Goal: Information Seeking & Learning: Get advice/opinions

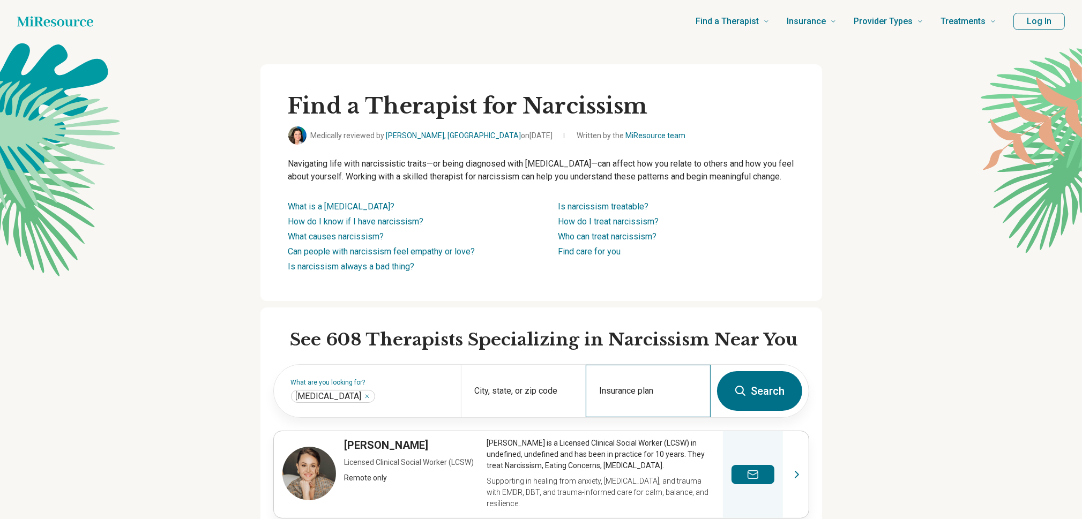
click at [609, 405] on div "Insurance plan" at bounding box center [648, 391] width 125 height 53
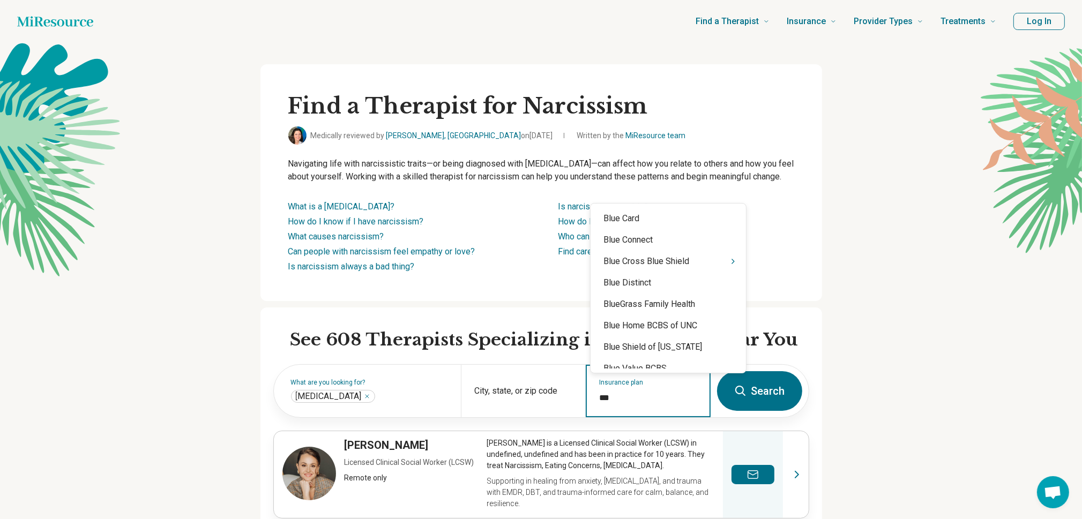
type input "****"
click at [682, 266] on div "Blue Cross Blue Shield" at bounding box center [668, 261] width 155 height 21
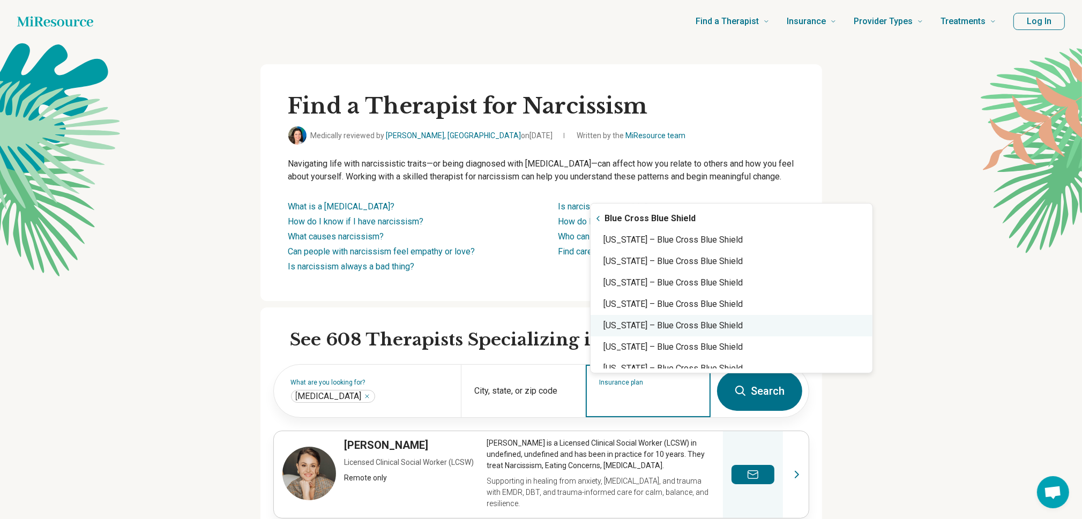
click at [692, 324] on div "[US_STATE] – Blue Cross Blue Shield" at bounding box center [732, 325] width 282 height 21
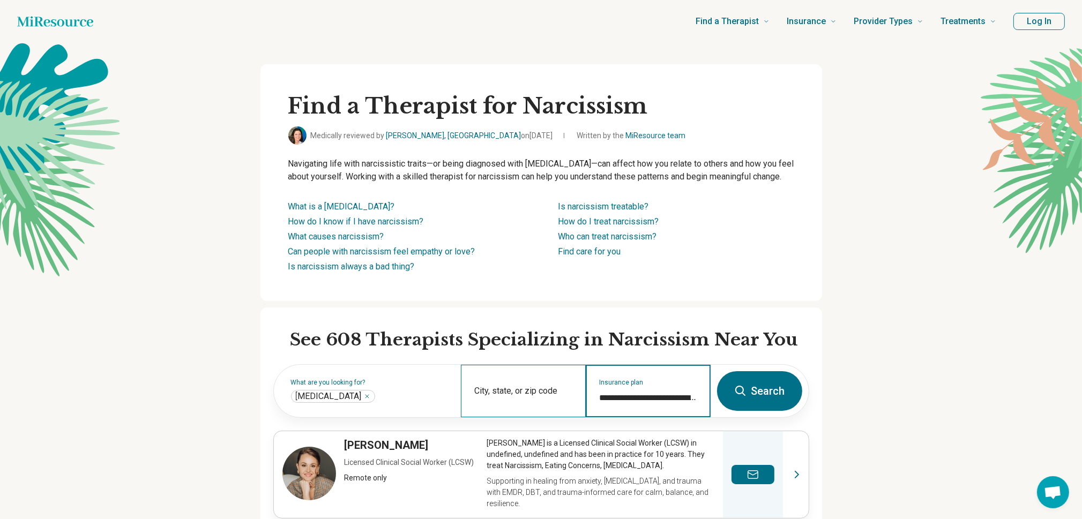
type input "**********"
click at [513, 405] on input "City, state, or zip code" at bounding box center [523, 398] width 99 height 13
type input "*****"
click at [781, 396] on button "Search" at bounding box center [759, 392] width 85 height 40
click at [503, 418] on div "City, state, or zip code" at bounding box center [523, 391] width 125 height 53
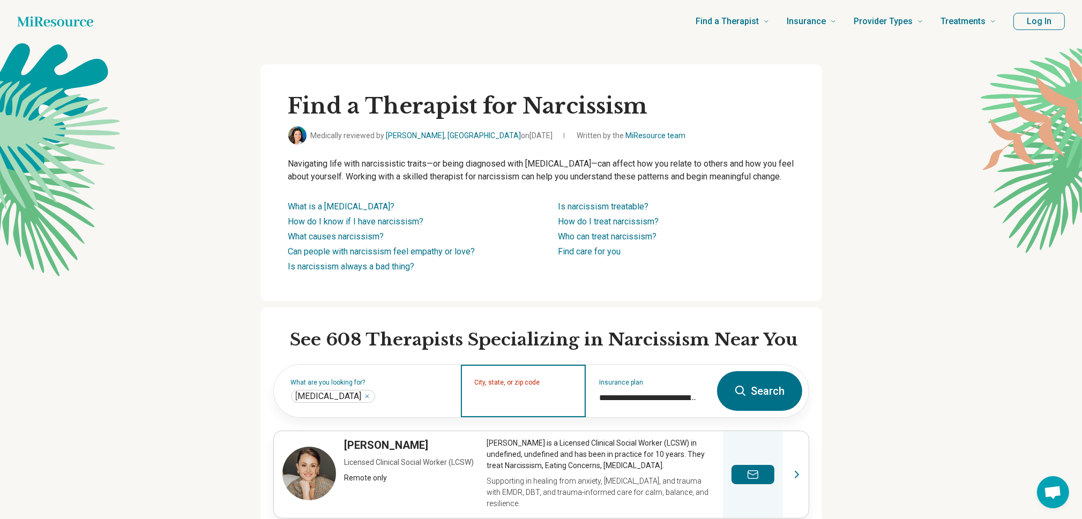
click at [521, 405] on input "City, state, or zip code" at bounding box center [523, 398] width 99 height 13
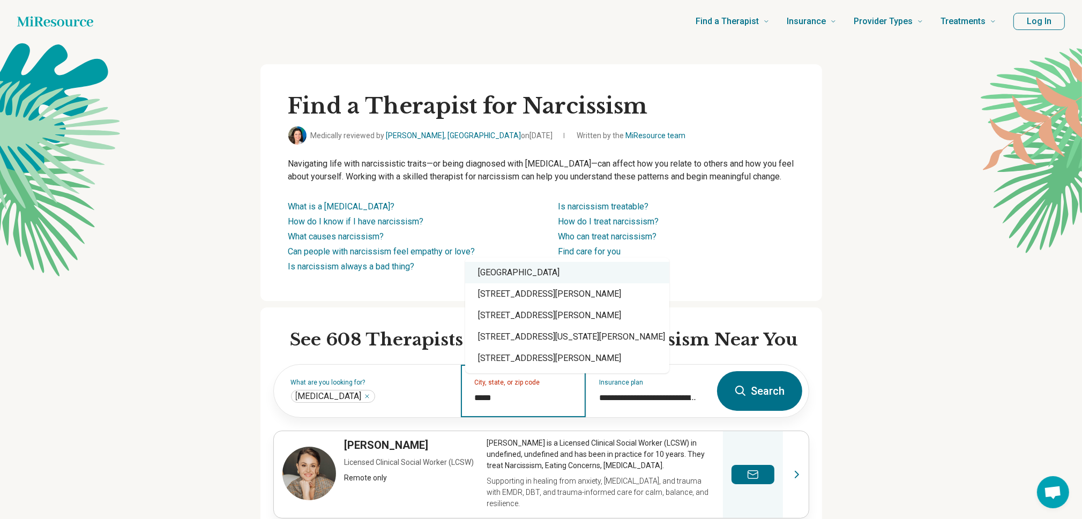
click at [540, 273] on div "[GEOGRAPHIC_DATA]" at bounding box center [567, 272] width 204 height 21
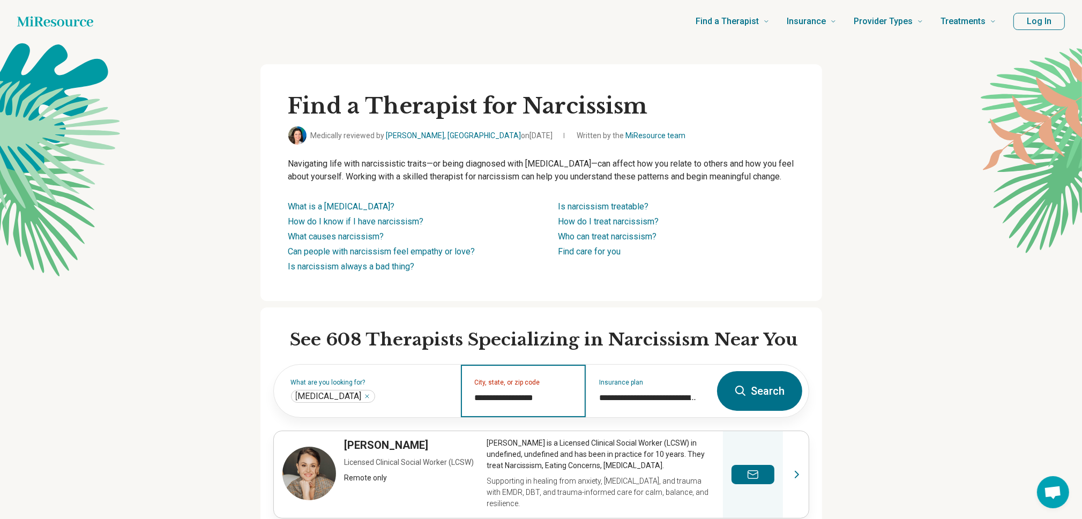
type input "**********"
click at [767, 407] on button "Search" at bounding box center [759, 392] width 85 height 40
click at [526, 405] on input "City, state, or zip code" at bounding box center [523, 398] width 99 height 13
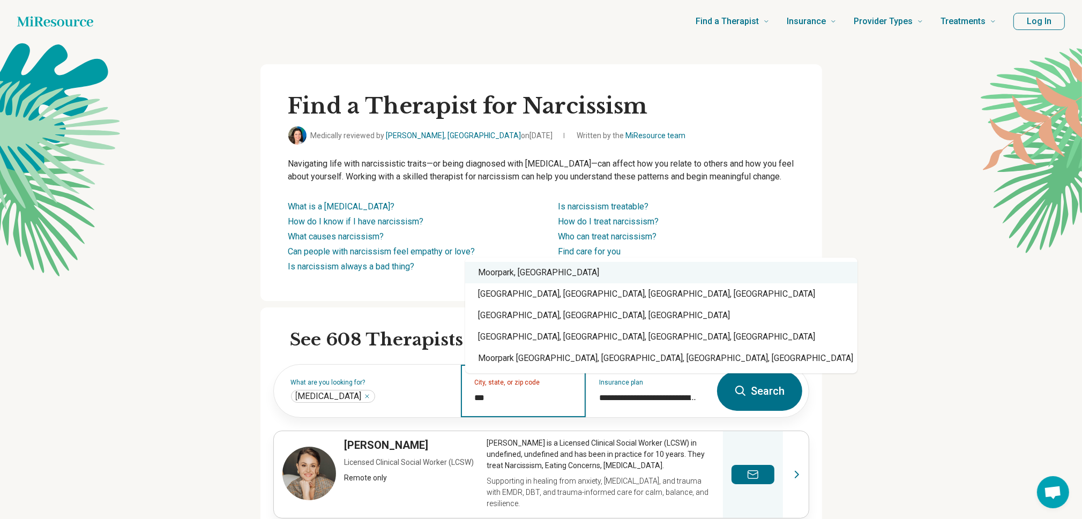
click at [511, 278] on div "Moorpark, [GEOGRAPHIC_DATA]" at bounding box center [661, 272] width 392 height 21
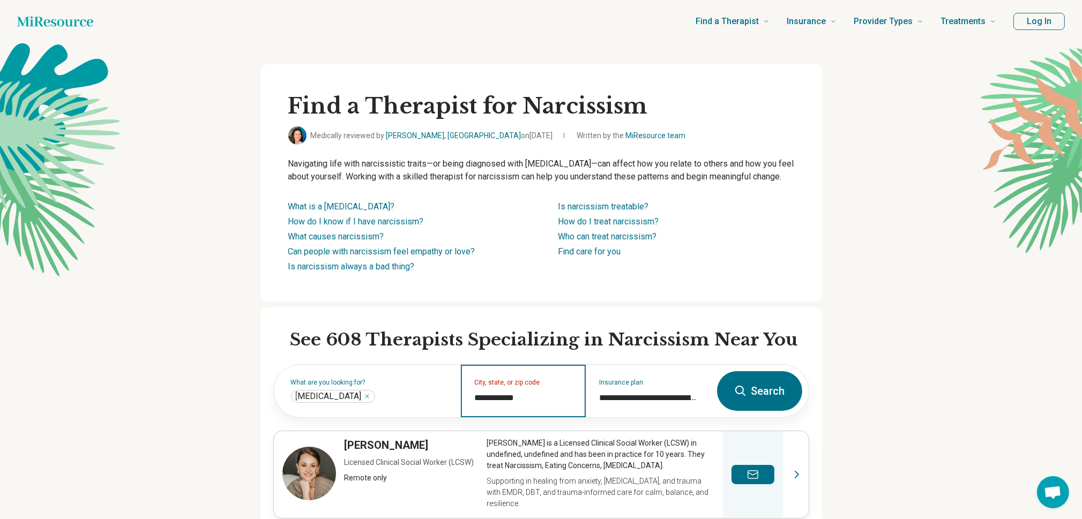
type input "**********"
click at [774, 405] on button "Search" at bounding box center [759, 392] width 85 height 40
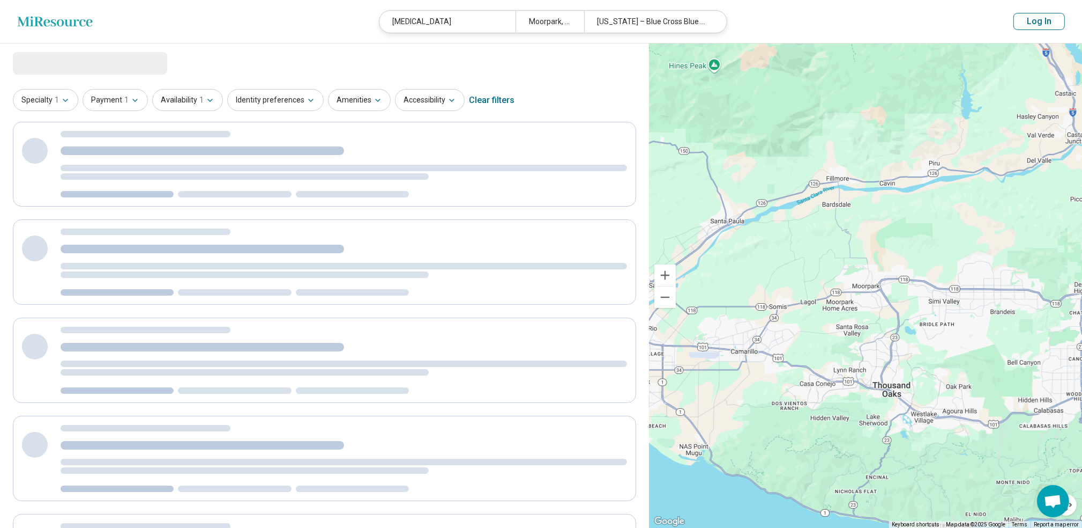
select select "***"
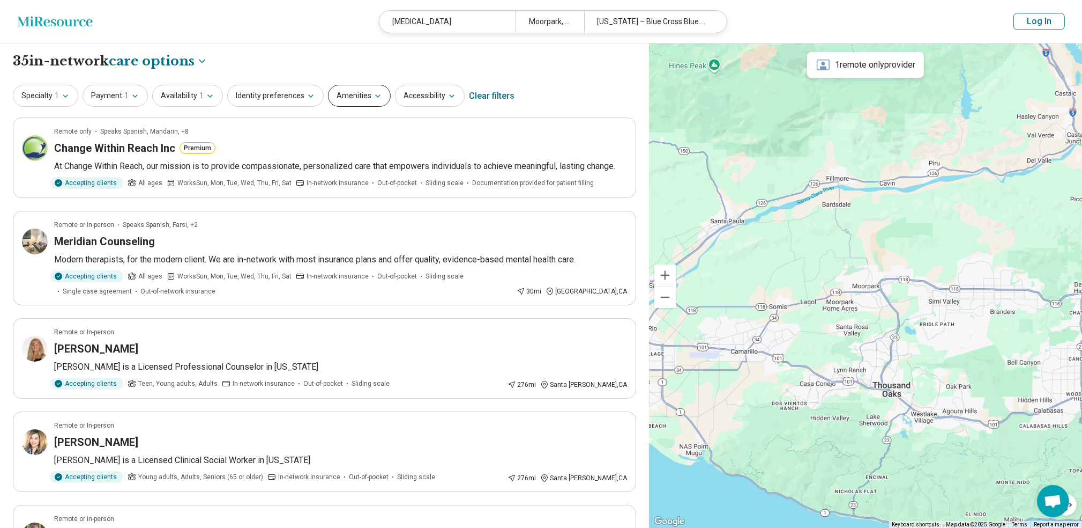
click at [374, 100] on icon "button" at bounding box center [378, 96] width 9 height 9
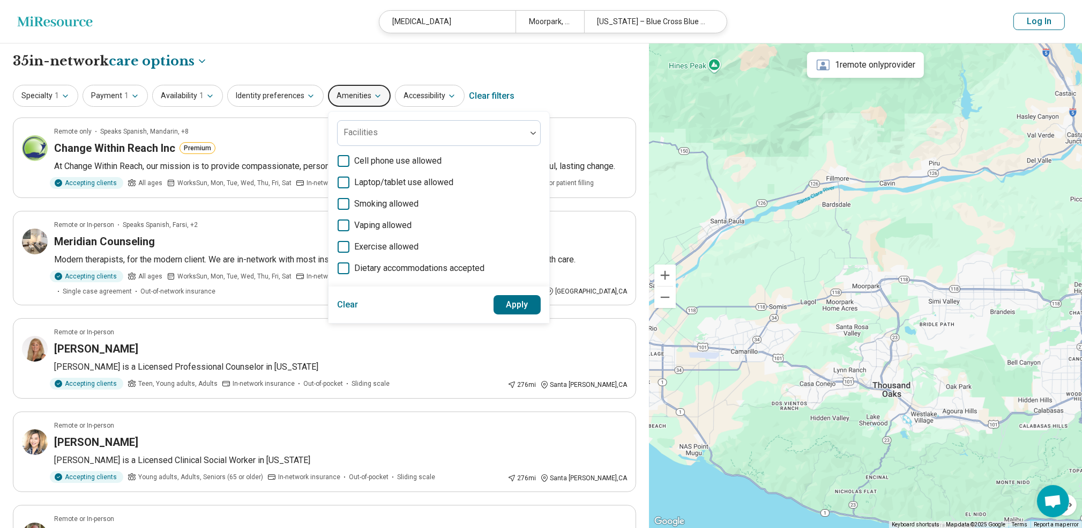
click at [374, 97] on icon "button" at bounding box center [378, 96] width 9 height 9
click at [41, 94] on button "Specialty 1" at bounding box center [45, 96] width 65 height 22
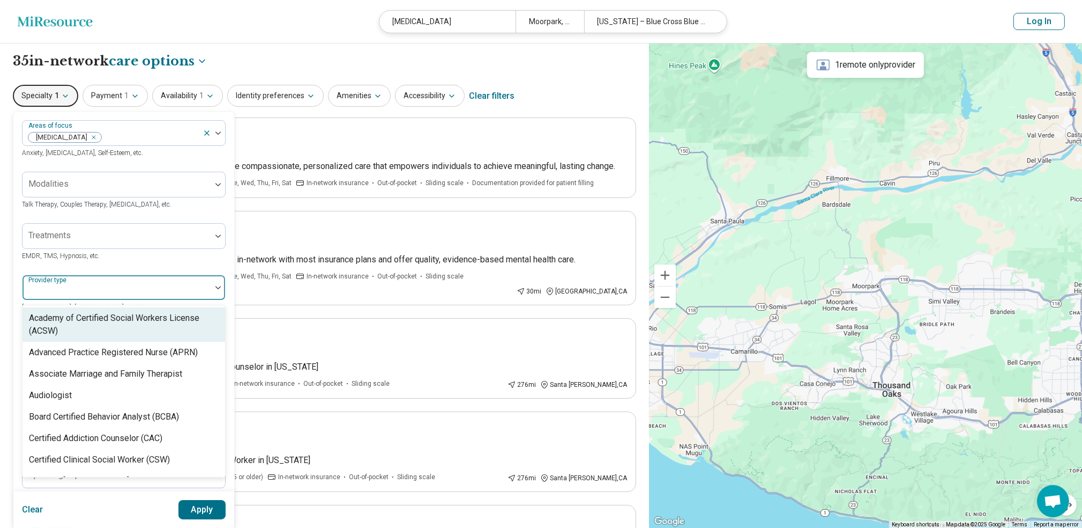
click at [202, 290] on div at bounding box center [117, 291] width 180 height 15
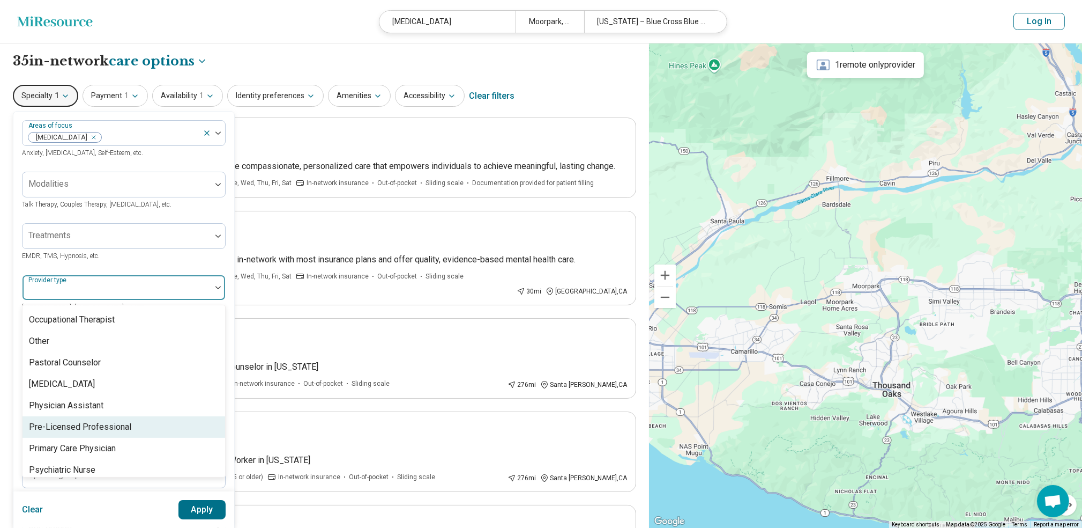
scroll to position [1340, 0]
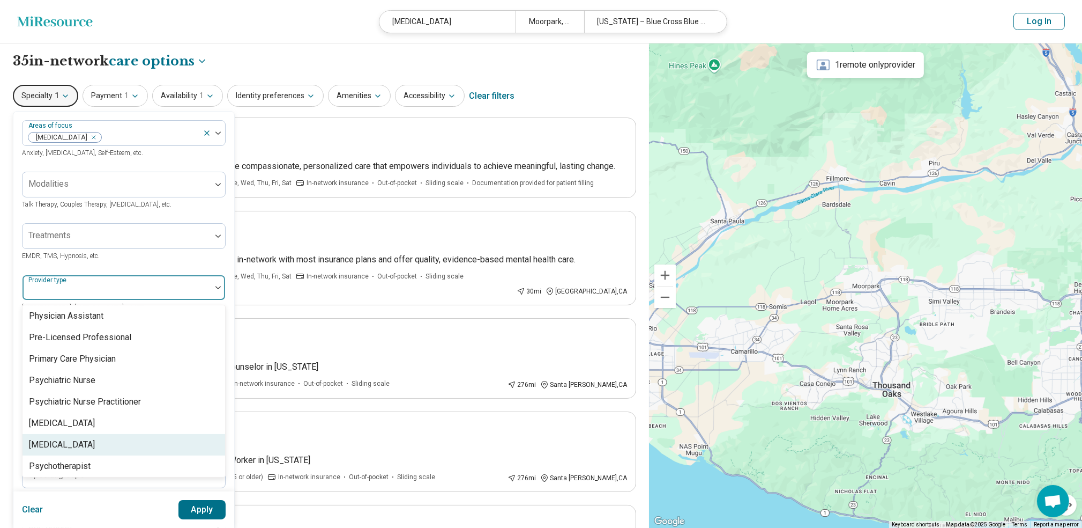
click at [167, 434] on div "[MEDICAL_DATA]" at bounding box center [124, 444] width 203 height 21
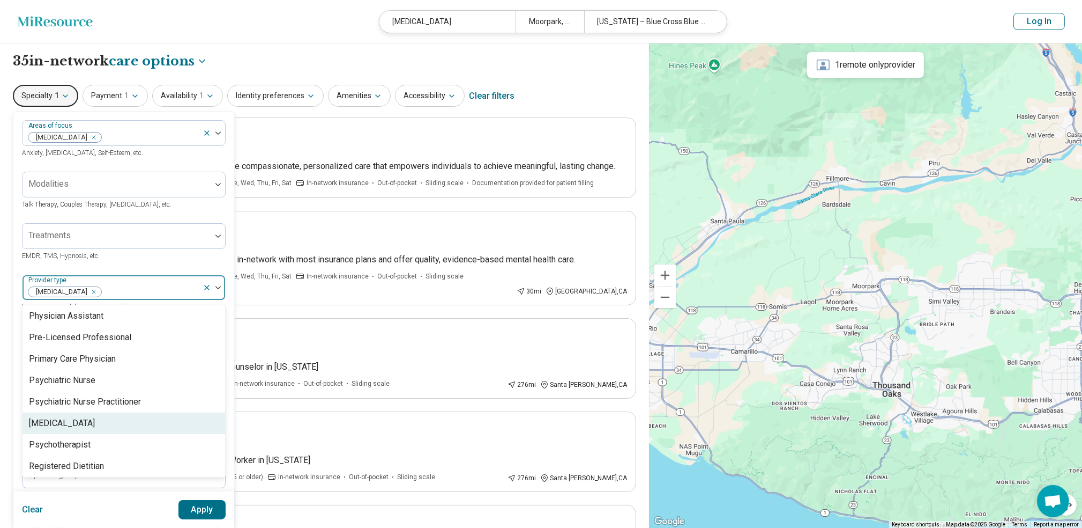
click at [156, 412] on div "[MEDICAL_DATA]" at bounding box center [124, 422] width 203 height 21
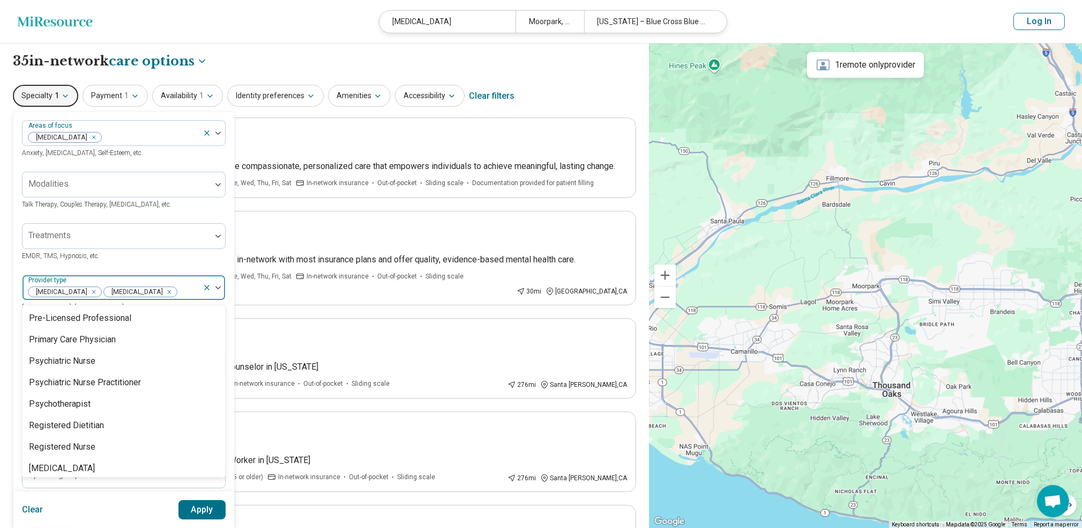
click at [199, 507] on button "Apply" at bounding box center [203, 509] width 48 height 19
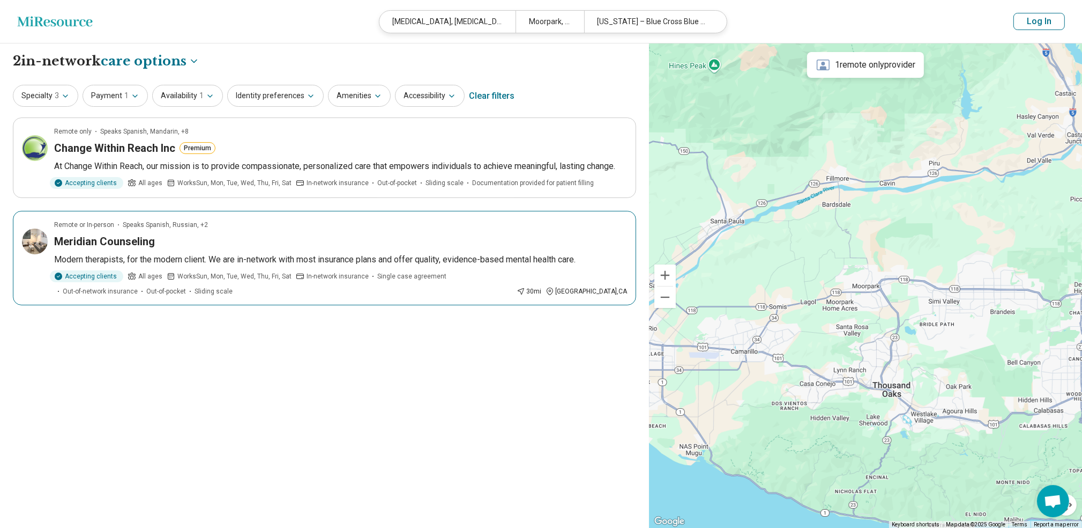
click at [372, 220] on div "Remote or In-person Speaks Spanish, Russian, +2" at bounding box center [340, 225] width 573 height 10
click at [47, 94] on button "Specialty 3" at bounding box center [45, 96] width 65 height 22
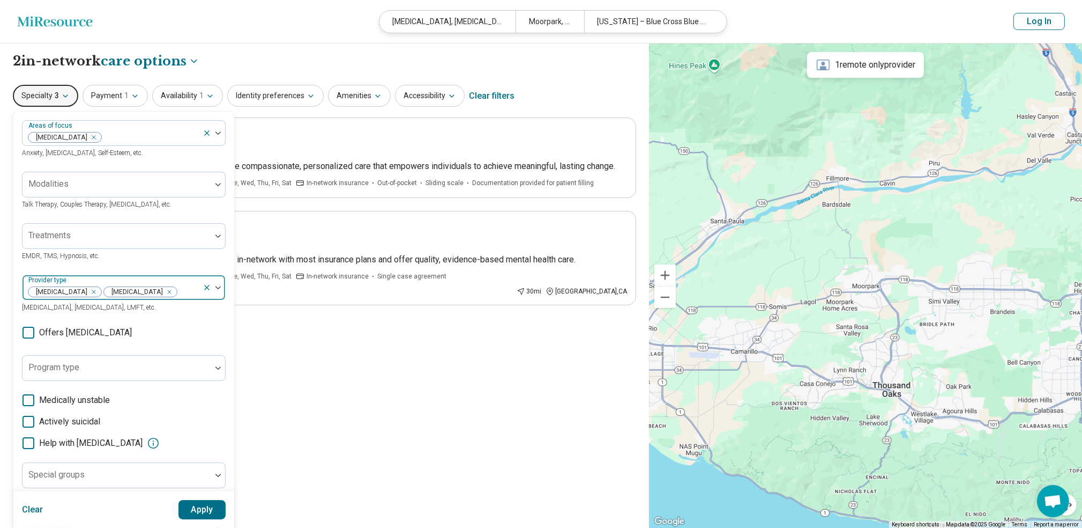
click at [186, 293] on div at bounding box center [188, 291] width 20 height 15
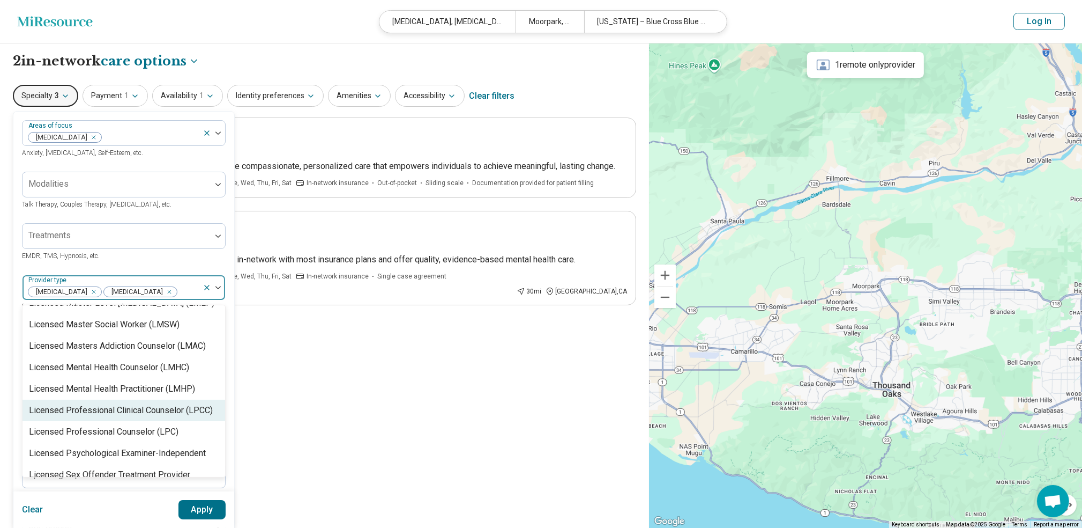
scroll to position [715, 0]
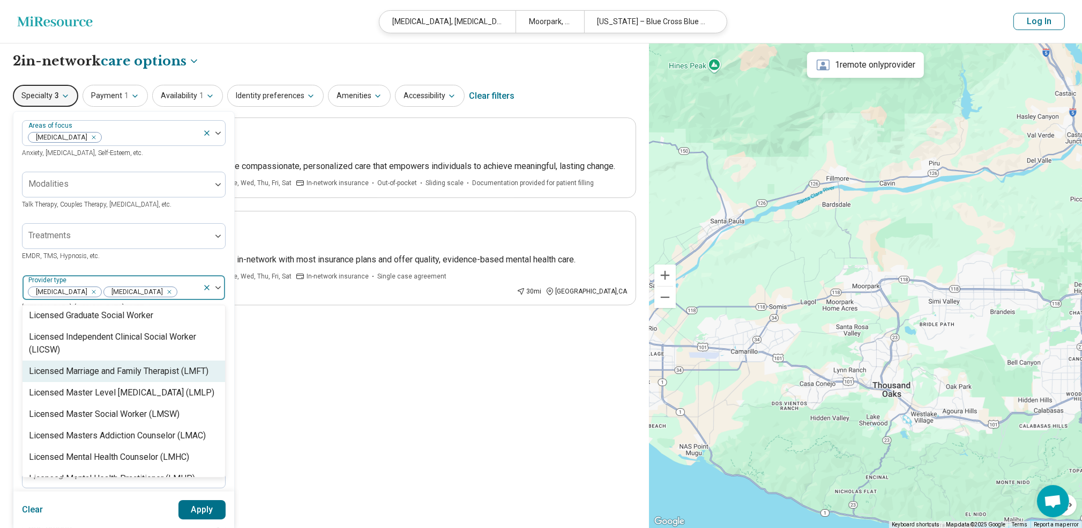
click at [188, 365] on div "Licensed Marriage and Family Therapist (LMFT)" at bounding box center [119, 371] width 180 height 13
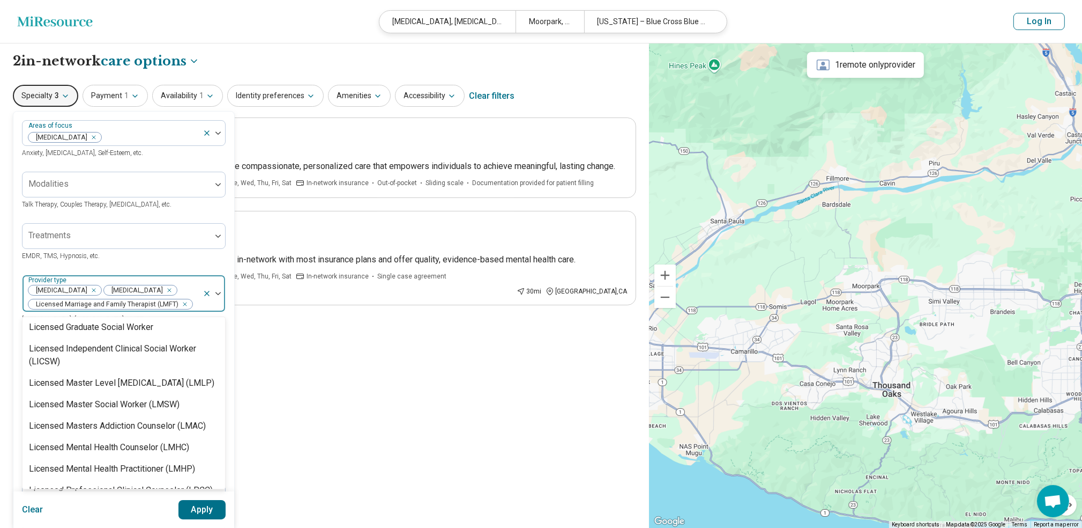
click at [197, 506] on button "Apply" at bounding box center [203, 509] width 48 height 19
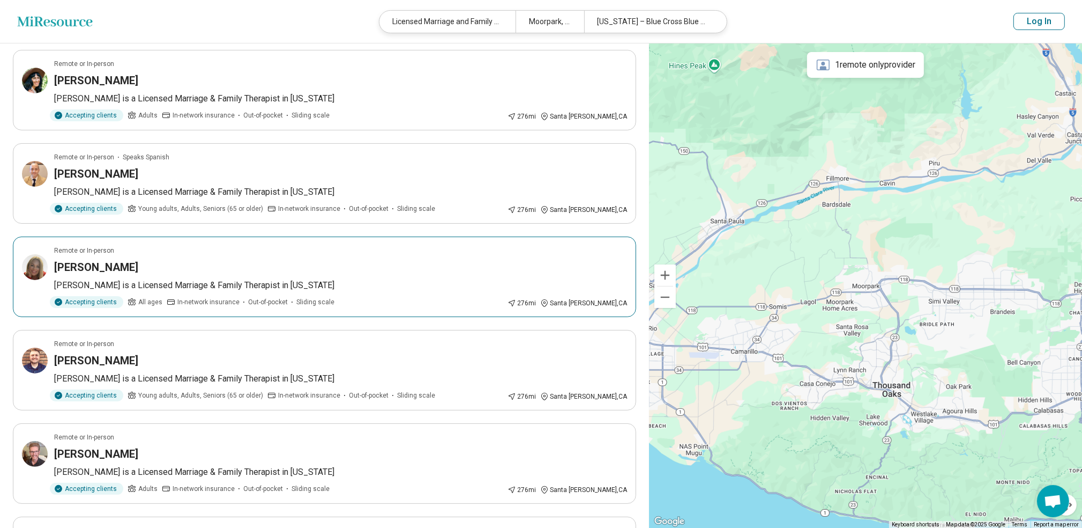
scroll to position [357, 0]
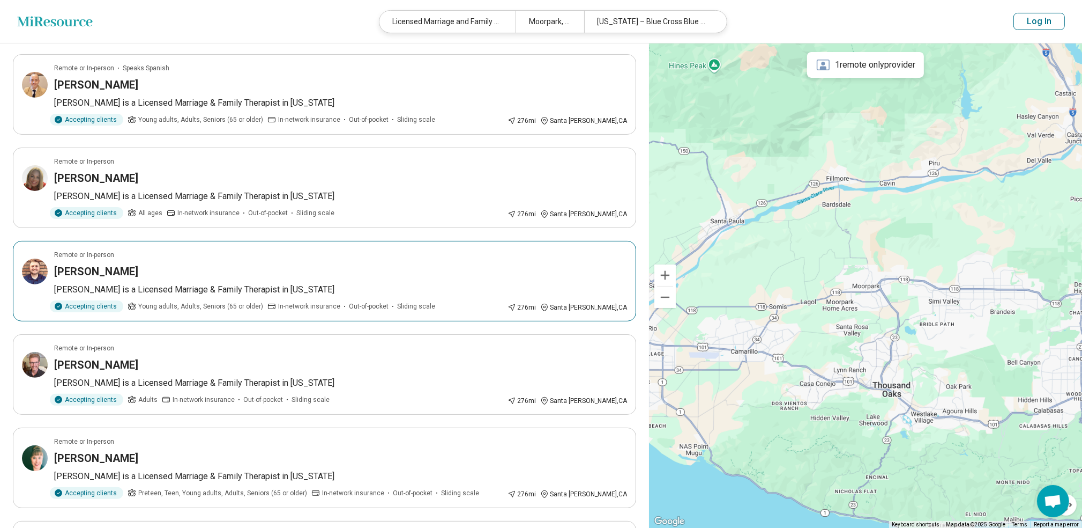
click at [302, 269] on div "[PERSON_NAME]" at bounding box center [340, 271] width 573 height 15
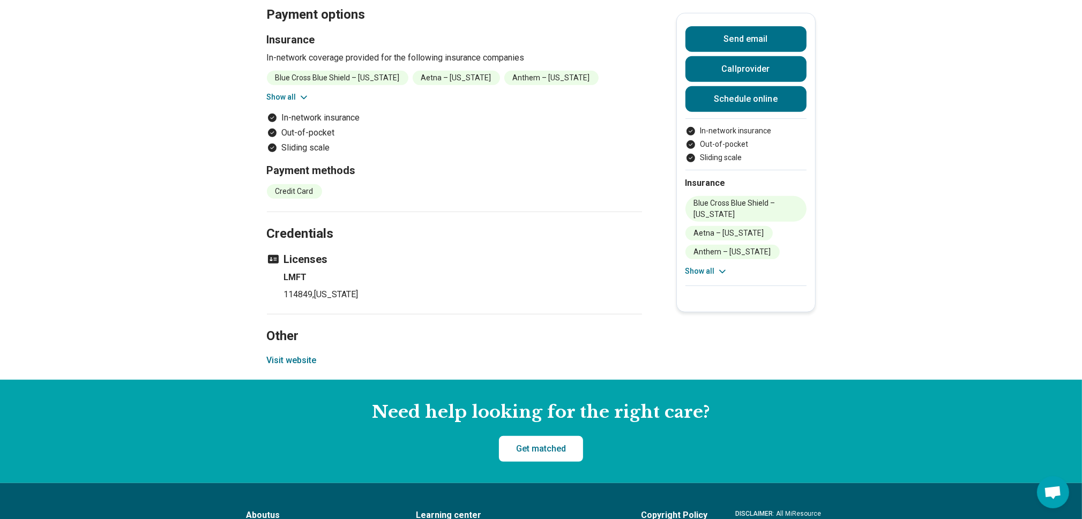
scroll to position [804, 0]
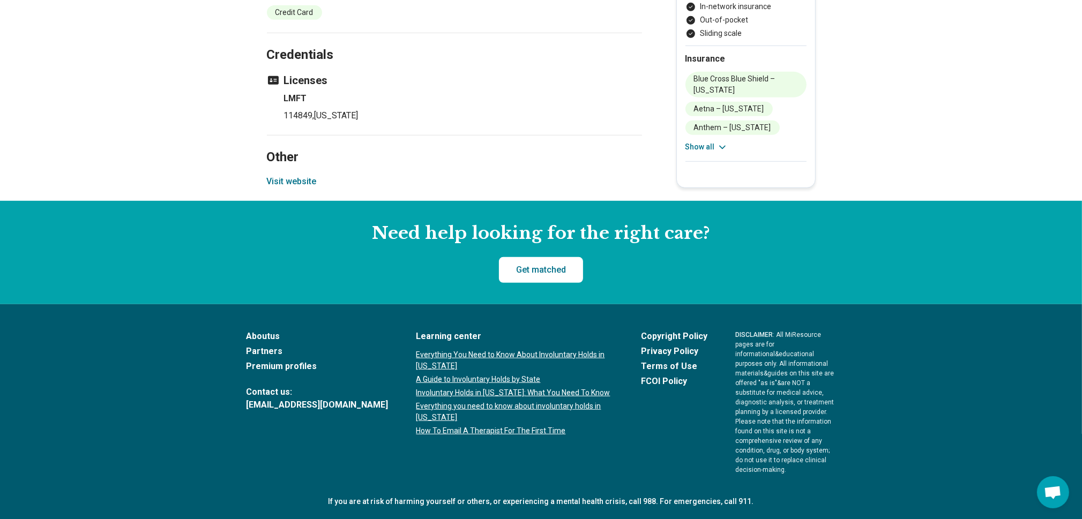
click at [292, 188] on button "Visit website" at bounding box center [292, 181] width 50 height 13
